Goal: Navigation & Orientation: Find specific page/section

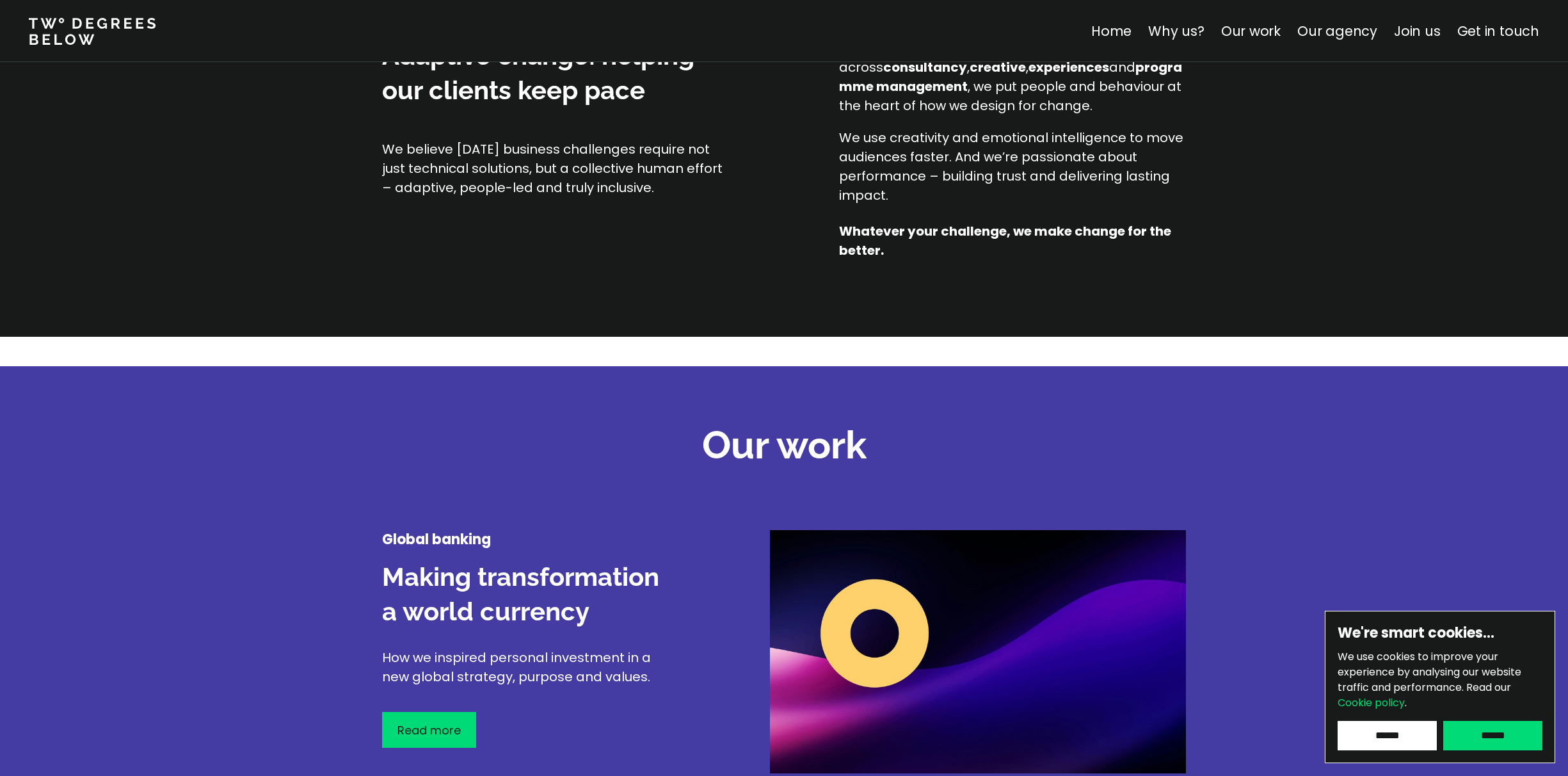
scroll to position [798, 0]
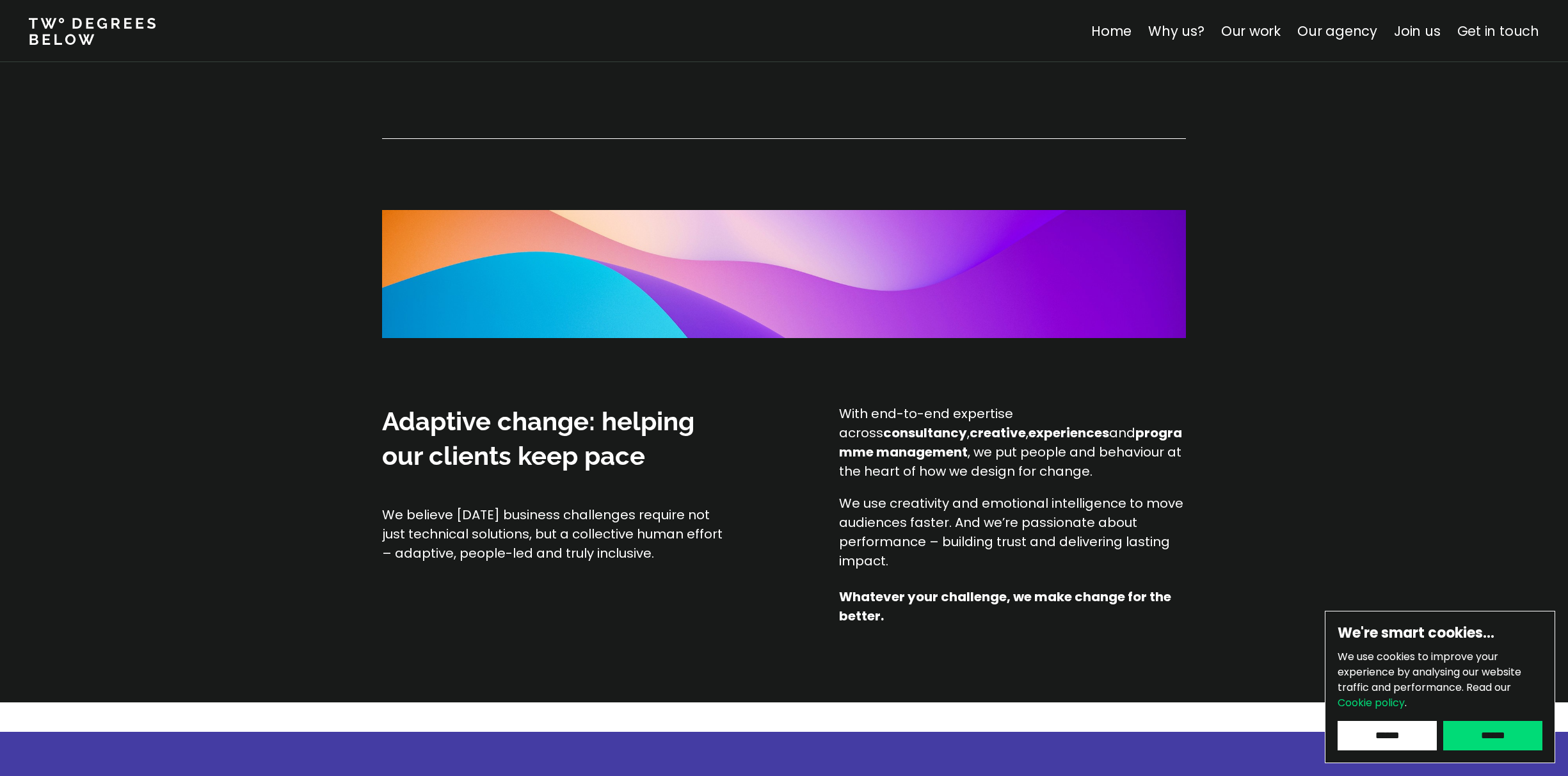
click at [1511, 29] on link "Get in touch" at bounding box center [1499, 31] width 82 height 18
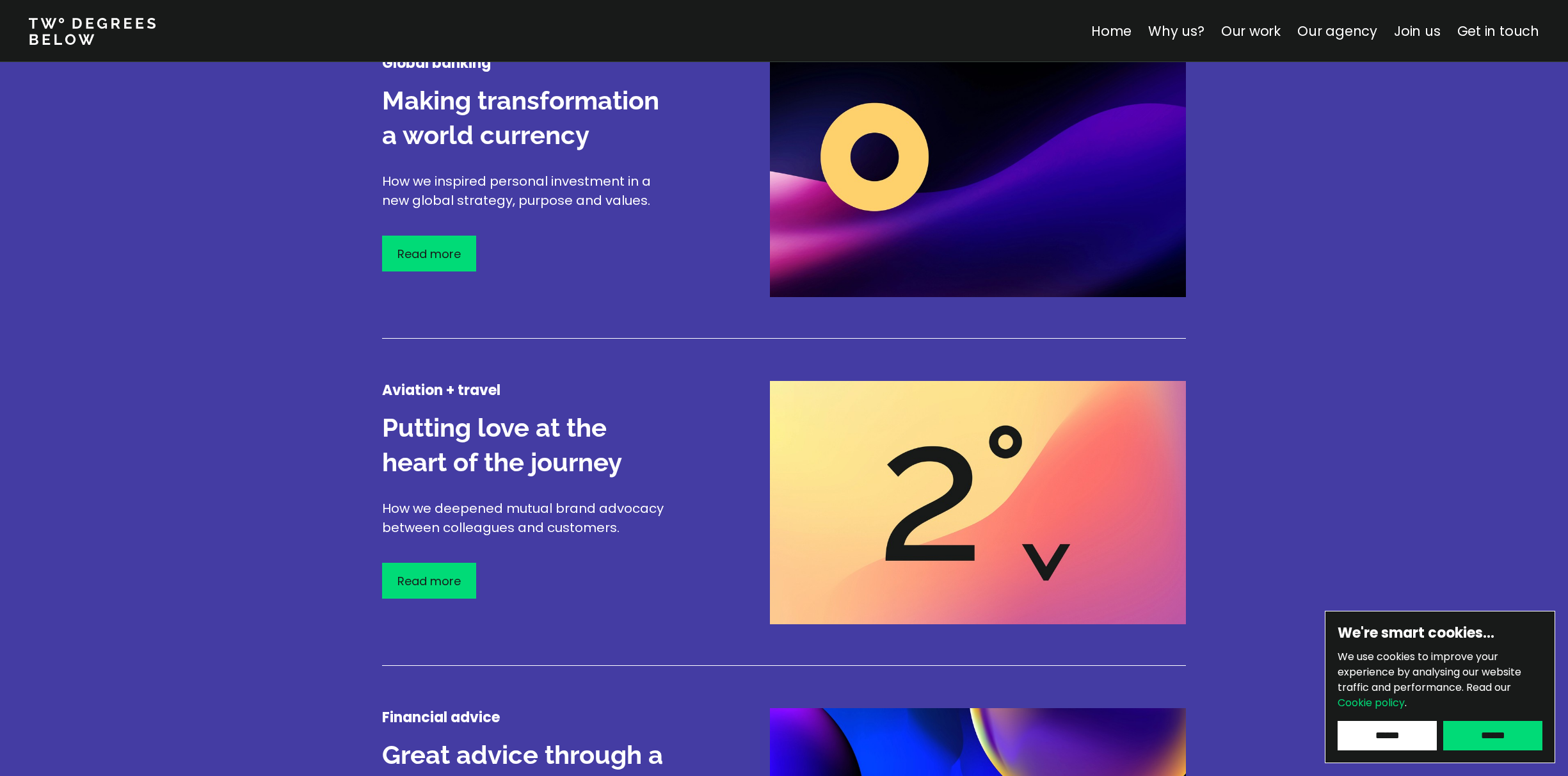
scroll to position [827, 0]
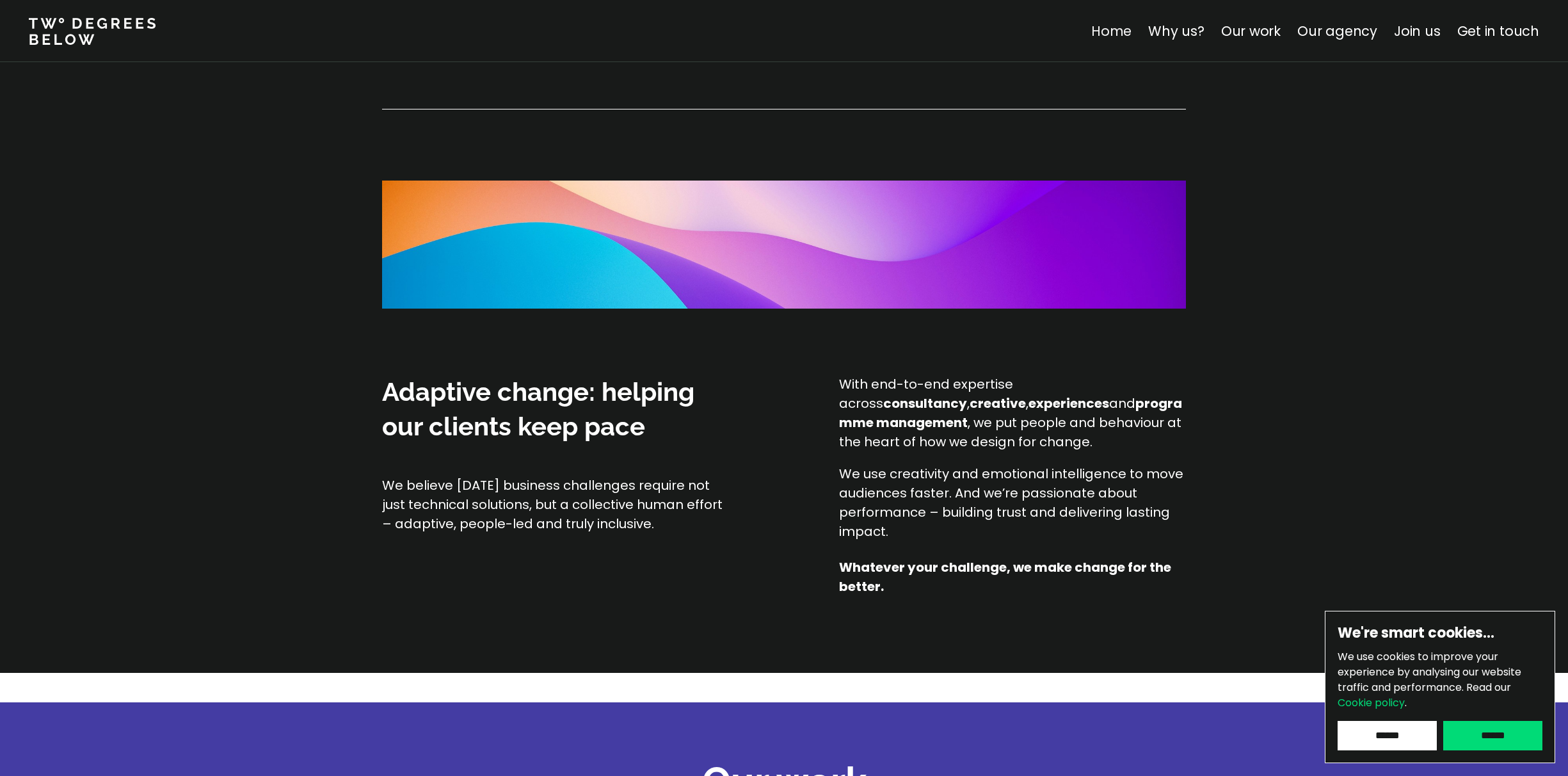
click at [1111, 23] on link "Home" at bounding box center [1111, 31] width 40 height 18
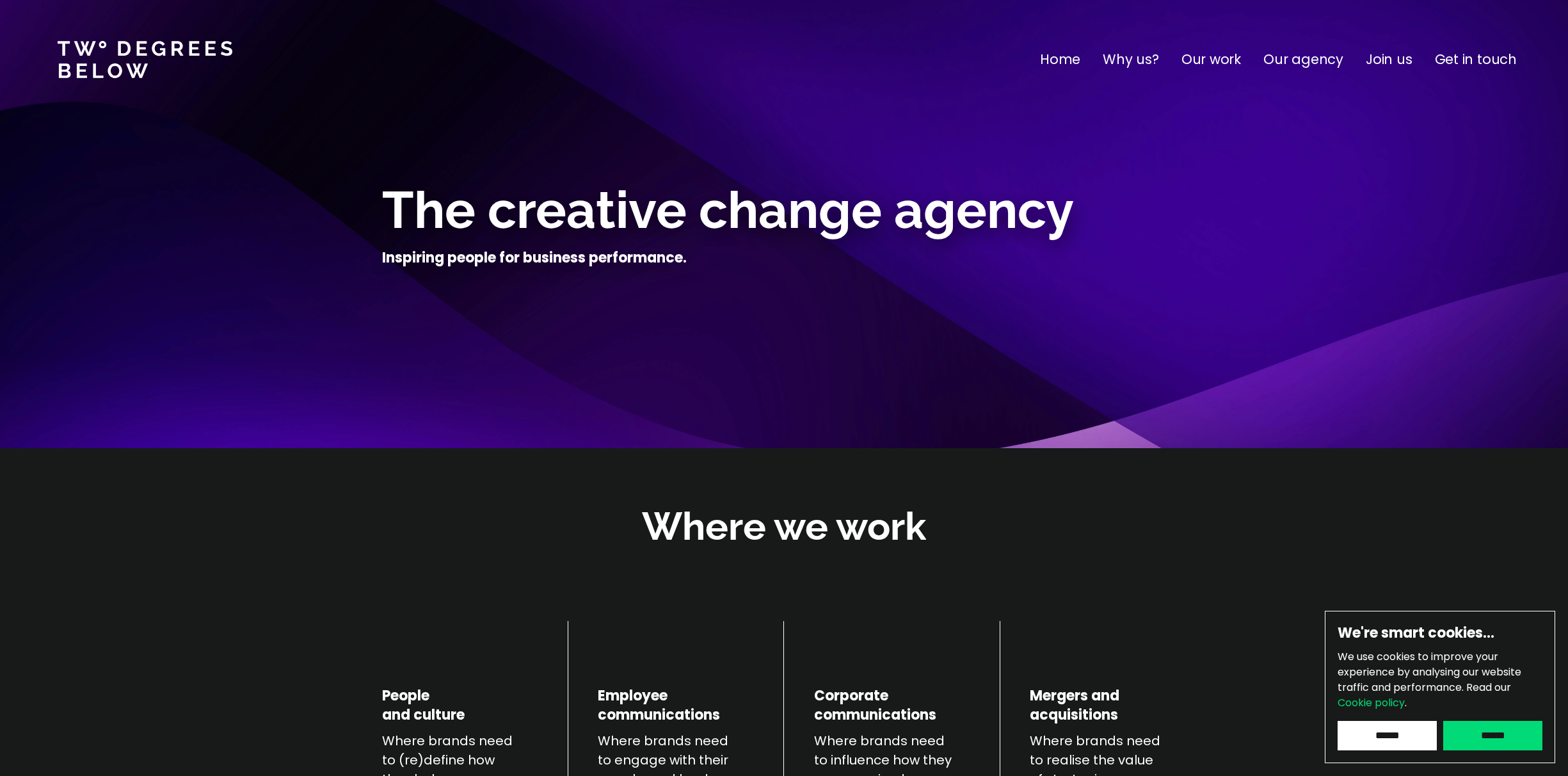
click at [1232, 54] on p "Our work" at bounding box center [1211, 60] width 59 height 21
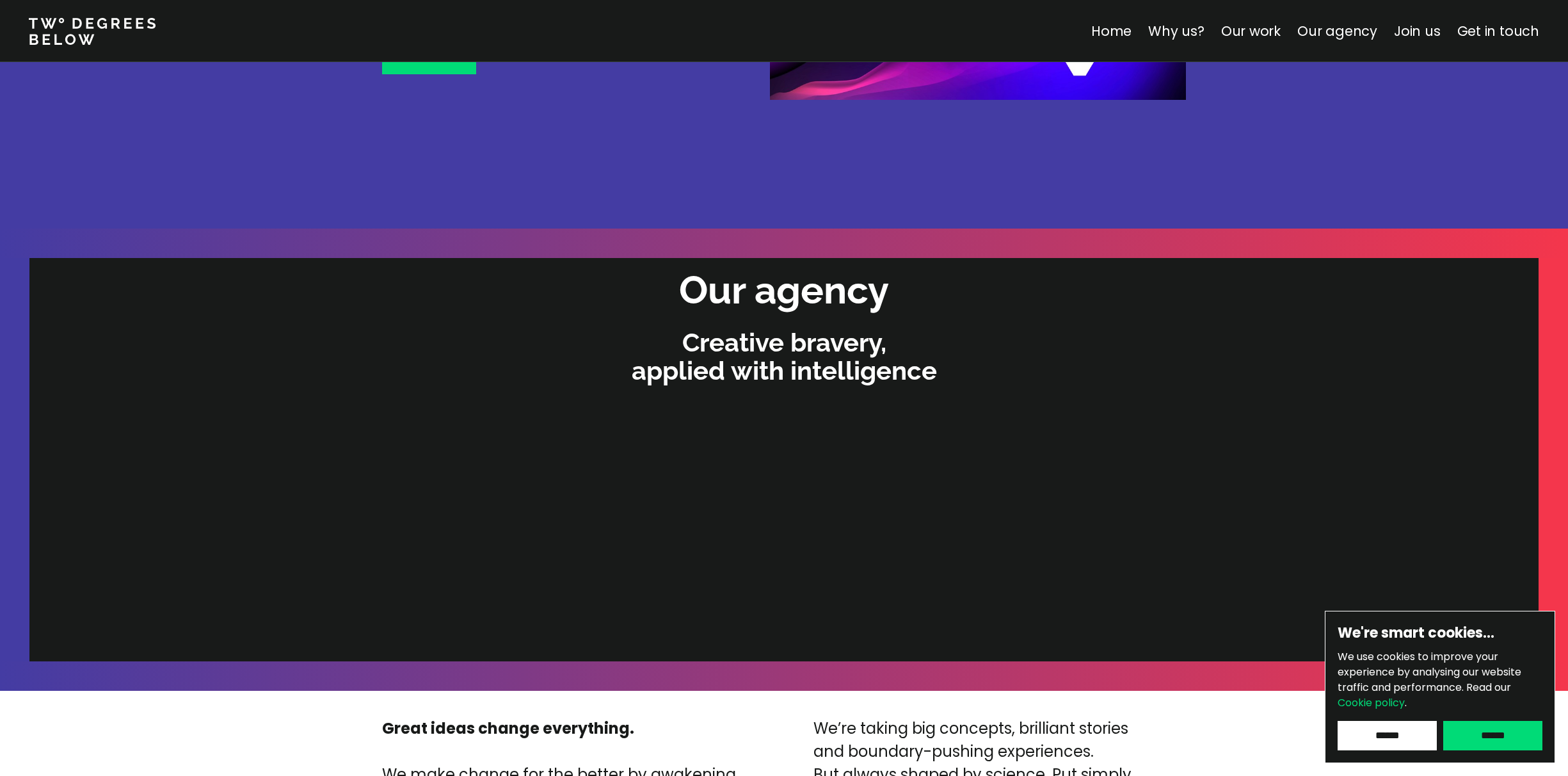
scroll to position [2503, 0]
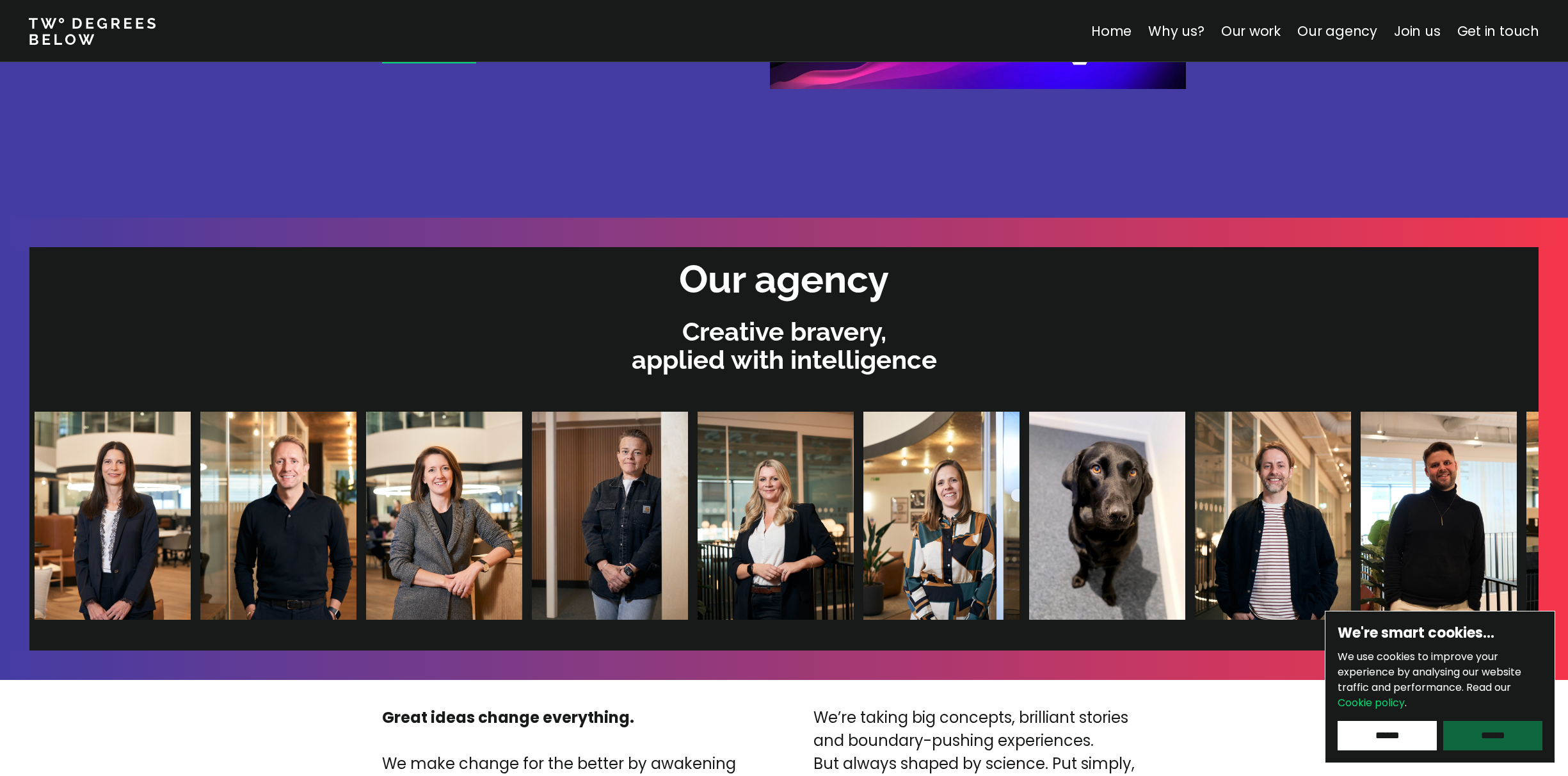
click at [1506, 736] on input "******" at bounding box center [1492, 736] width 99 height 29
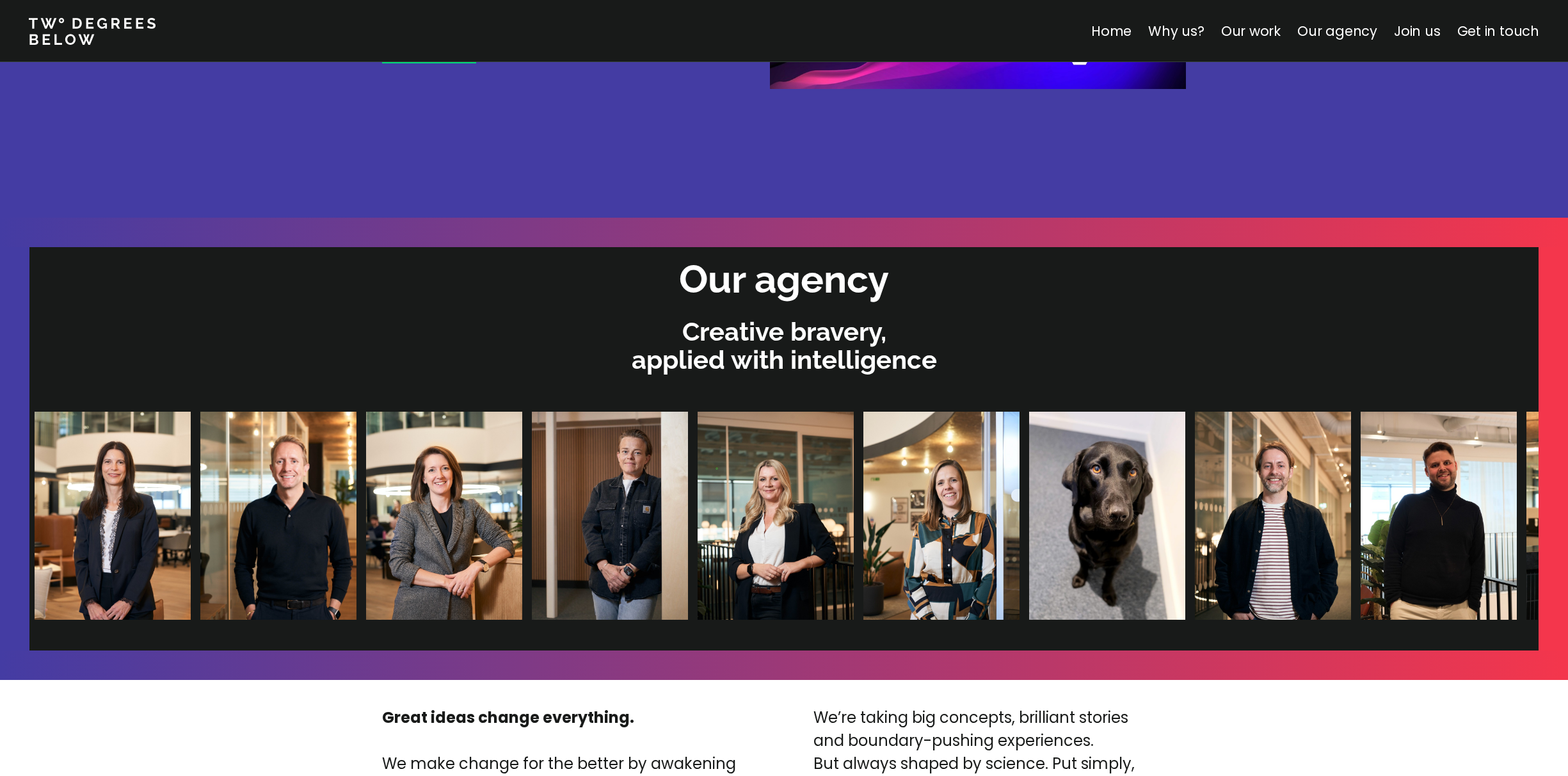
click at [1358, 539] on img at bounding box center [1436, 515] width 156 height 208
click at [1359, 527] on img at bounding box center [1437, 515] width 156 height 208
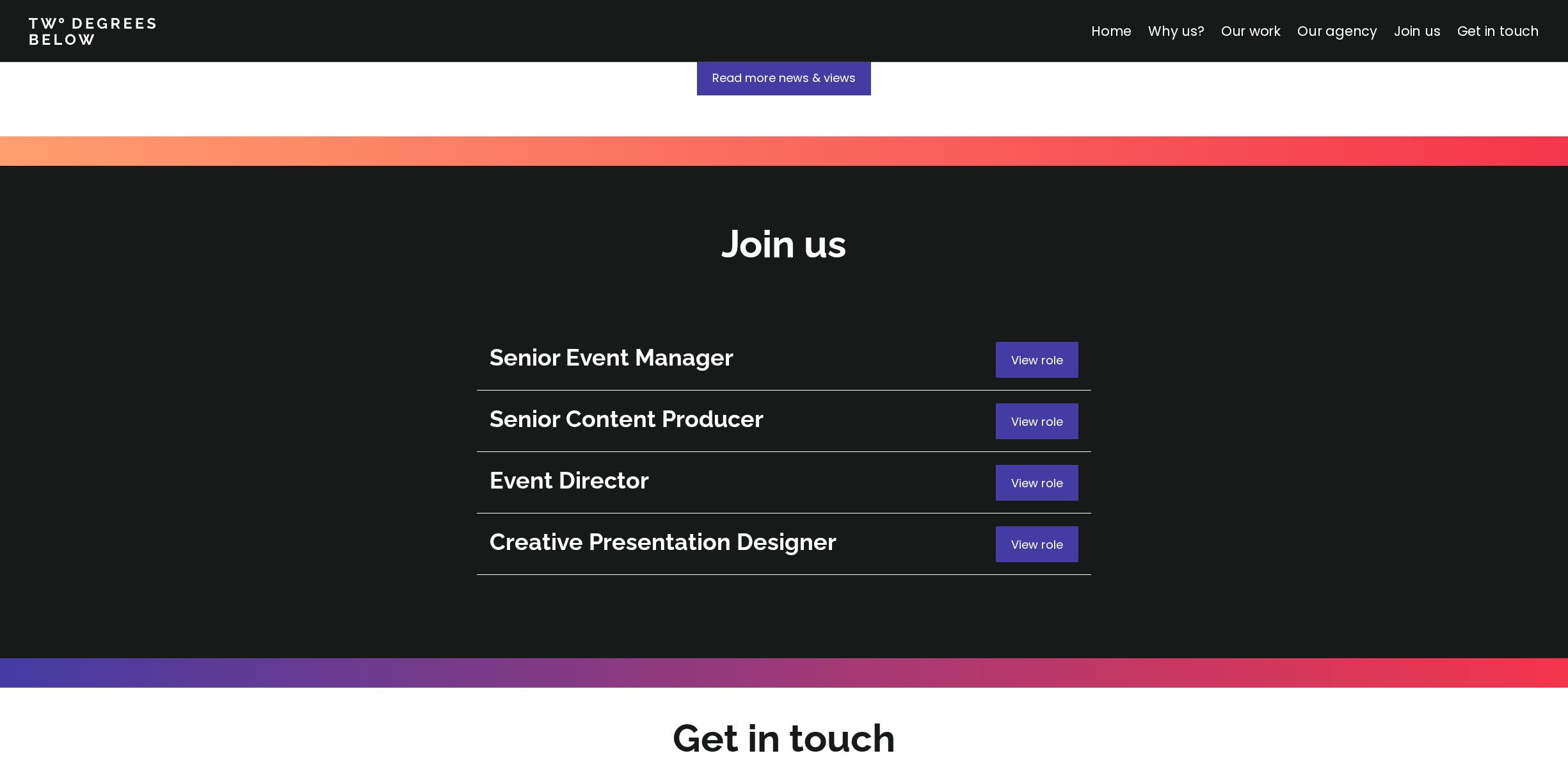
scroll to position [4507, 0]
